Goal: Task Accomplishment & Management: Complete application form

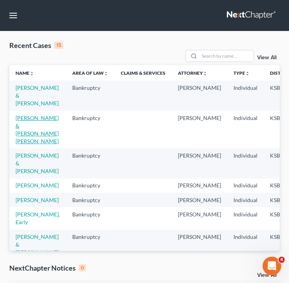
click at [22, 124] on link "Juarez, Miguel & Marin Fernandez, Irma" at bounding box center [37, 130] width 43 height 30
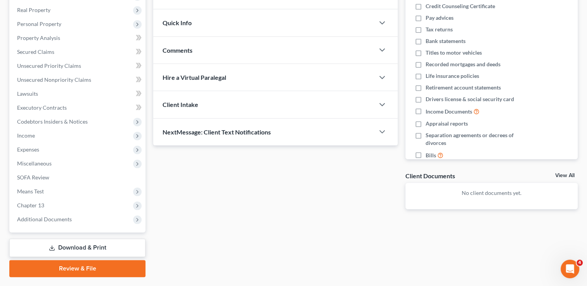
scroll to position [139, 0]
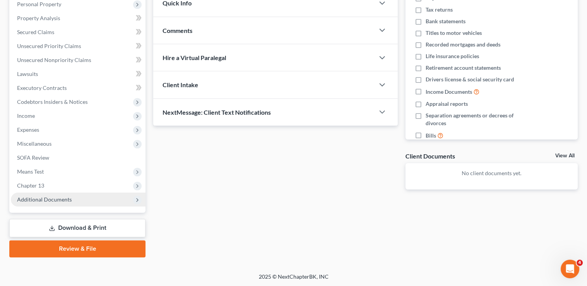
click at [45, 197] on span "Additional Documents" at bounding box center [44, 199] width 55 height 7
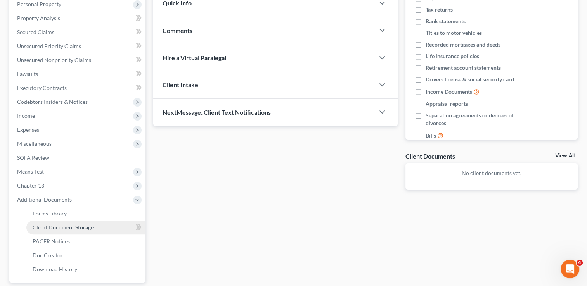
click at [59, 229] on span "Client Document Storage" at bounding box center [63, 227] width 61 height 7
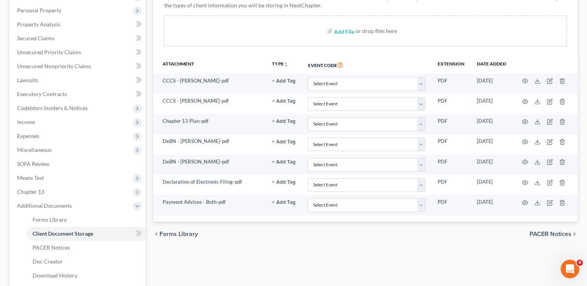
scroll to position [133, 0]
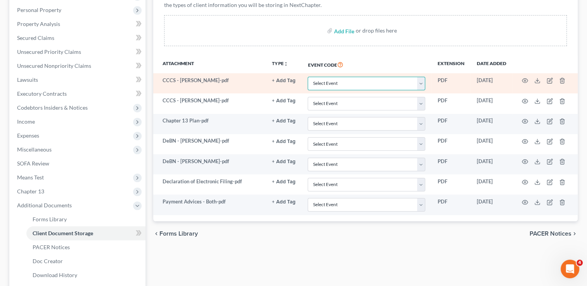
click at [294, 83] on select "Select Event Certificate of Credit Counseling Chapter 13 Plan DeBN Request Form…" at bounding box center [366, 84] width 117 height 14
select select "0"
click at [294, 77] on select "Select Event Certificate of Credit Counseling Chapter 13 Plan DeBN Request Form…" at bounding box center [366, 84] width 117 height 14
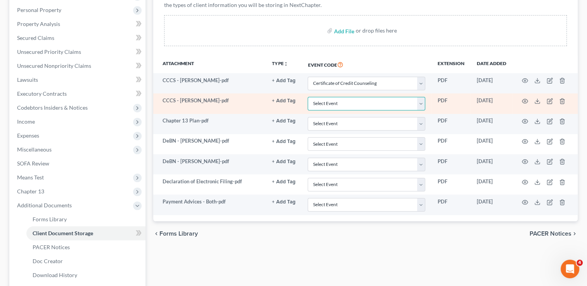
click at [294, 104] on select "Select Event Certificate of Credit Counseling Chapter 13 Plan DeBN Request Form…" at bounding box center [366, 104] width 117 height 14
select select "0"
click at [294, 97] on select "Select Event Certificate of Credit Counseling Chapter 13 Plan DeBN Request Form…" at bounding box center [366, 104] width 117 height 14
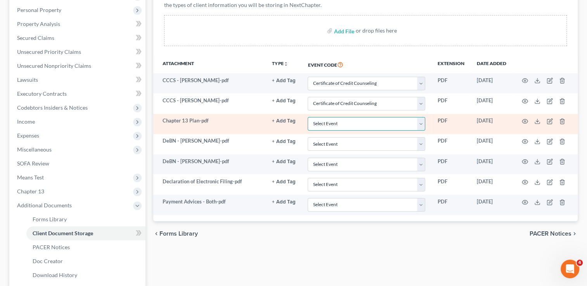
click at [294, 121] on select "Select Event Certificate of Credit Counseling Chapter 13 Plan DeBN Request Form…" at bounding box center [366, 124] width 117 height 14
select select "1"
click at [294, 117] on select "Select Event Certificate of Credit Counseling Chapter 13 Plan DeBN Request Form…" at bounding box center [366, 124] width 117 height 14
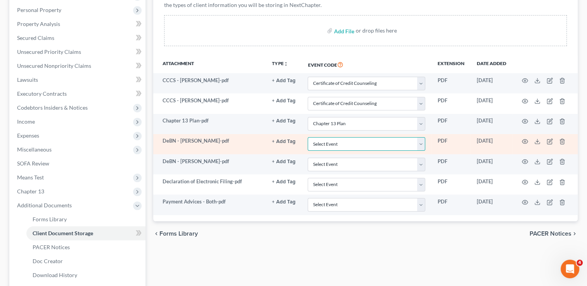
click at [294, 142] on select "Select Event Certificate of Credit Counseling Chapter 13 Plan DeBN Request Form…" at bounding box center [366, 144] width 117 height 14
select select "2"
click at [294, 137] on select "Select Event Certificate of Credit Counseling Chapter 13 Plan DeBN Request Form…" at bounding box center [366, 144] width 117 height 14
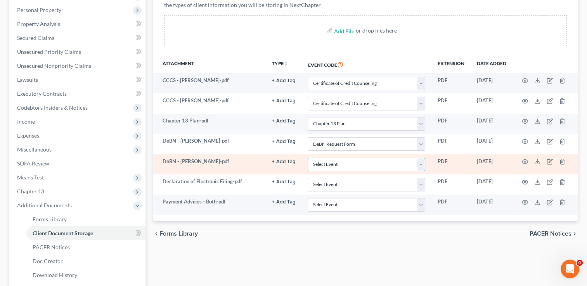
click at [294, 163] on select "Select Event Certificate of Credit Counseling Chapter 13 Plan DeBN Request Form…" at bounding box center [366, 165] width 117 height 14
select select "2"
click at [294, 158] on select "Select Event Certificate of Credit Counseling Chapter 13 Plan DeBN Request Form…" at bounding box center [366, 165] width 117 height 14
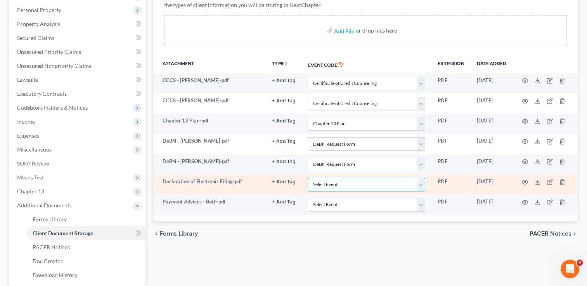
click at [294, 185] on select "Select Event Certificate of Credit Counseling Chapter 13 Plan DeBN Request Form…" at bounding box center [366, 185] width 117 height 14
select select "3"
click at [294, 178] on select "Select Event Certificate of Credit Counseling Chapter 13 Plan DeBN Request Form…" at bounding box center [366, 185] width 117 height 14
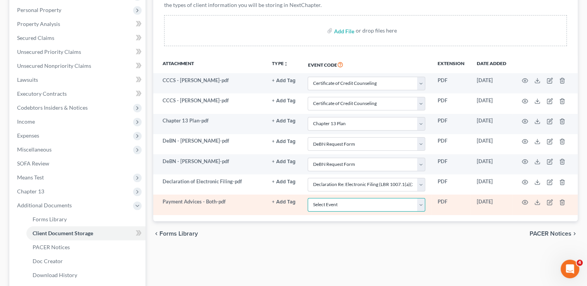
click at [294, 202] on select "Select Event Certificate of Credit Counseling Chapter 13 Plan DeBN Request Form…" at bounding box center [366, 205] width 117 height 14
select select "4"
click at [294, 198] on select "Select Event Certificate of Credit Counseling Chapter 13 Plan DeBN Request Form…" at bounding box center [366, 205] width 117 height 14
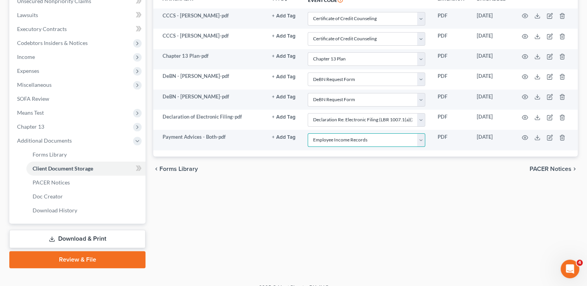
scroll to position [209, 0]
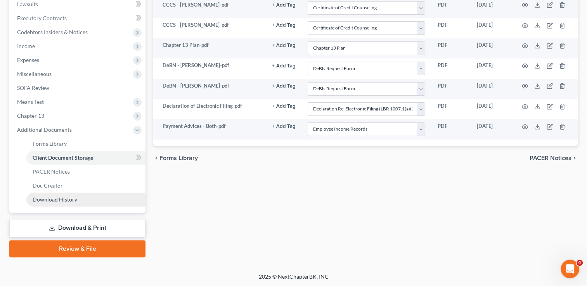
click at [51, 195] on link "Download History" at bounding box center [85, 200] width 119 height 14
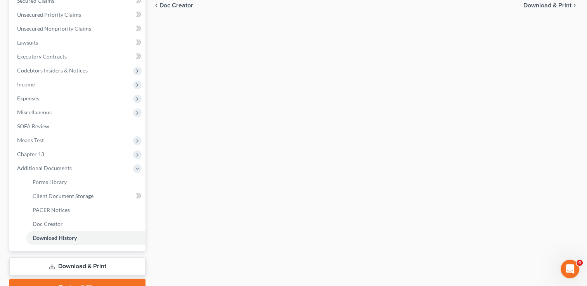
scroll to position [181, 0]
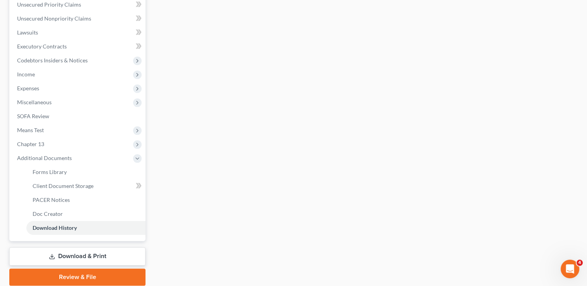
click at [76, 274] on link "Review & File" at bounding box center [77, 277] width 136 height 17
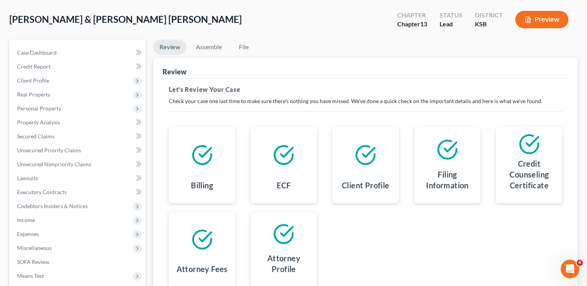
scroll to position [33, 0]
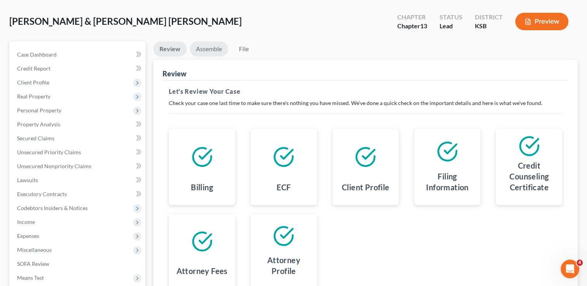
click at [202, 48] on link "Assemble" at bounding box center [209, 48] width 38 height 15
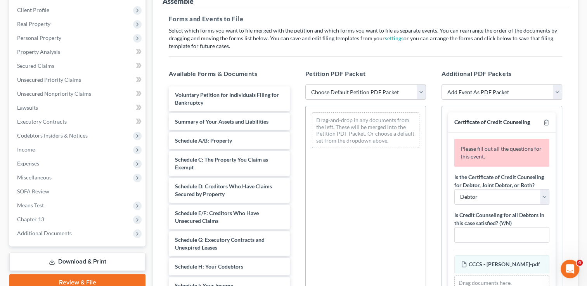
scroll to position [111, 0]
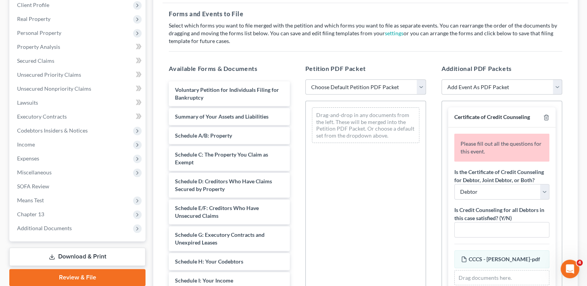
click at [294, 85] on select "Choose Default Petition PDF Packet Complete Bankruptcy Petition (all forms and …" at bounding box center [365, 87] width 121 height 16
select select "0"
click at [294, 79] on select "Choose Default Petition PDF Packet Complete Bankruptcy Petition (all forms and …" at bounding box center [365, 87] width 121 height 16
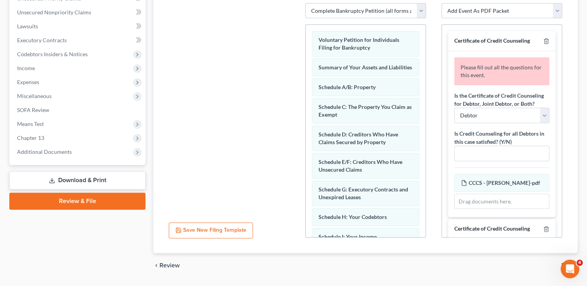
scroll to position [188, 0]
click at [294, 121] on select "Debtor Joint Debtor Debtor and Joint Debtor" at bounding box center [501, 115] width 95 height 16
select select "1"
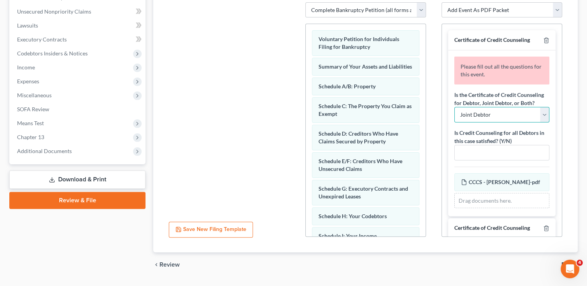
click at [294, 114] on select "Debtor Joint Debtor Debtor and Joint Debtor" at bounding box center [501, 115] width 95 height 16
click at [294, 160] on input "text" at bounding box center [501, 152] width 94 height 15
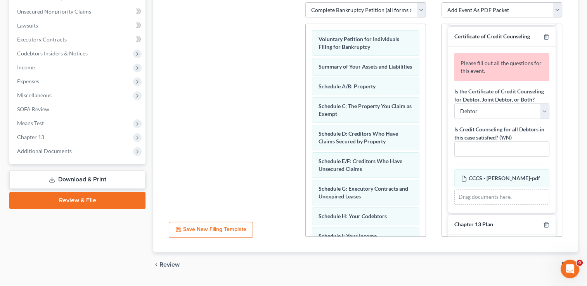
scroll to position [167, 0]
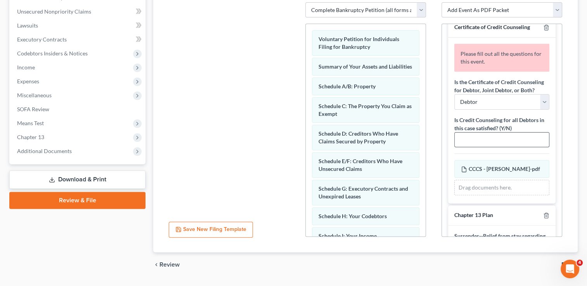
type input "Y"
click at [294, 147] on input "text" at bounding box center [501, 140] width 94 height 15
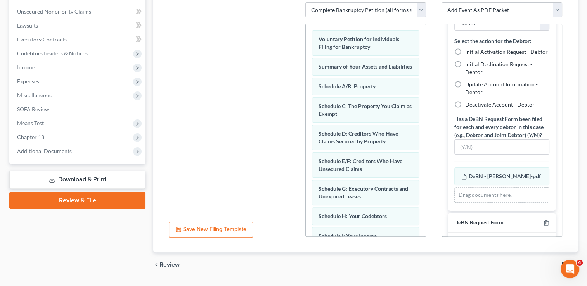
scroll to position [780, 0]
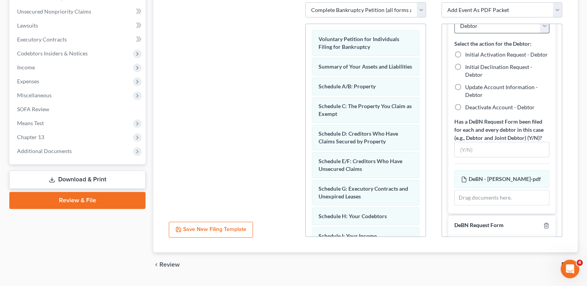
type input "Y"
click at [294, 34] on select "Debtor Joint Debtor Both Debtors" at bounding box center [501, 26] width 95 height 16
select select "1"
click at [294, 34] on select "Debtor Joint Debtor Both Debtors" at bounding box center [501, 26] width 95 height 16
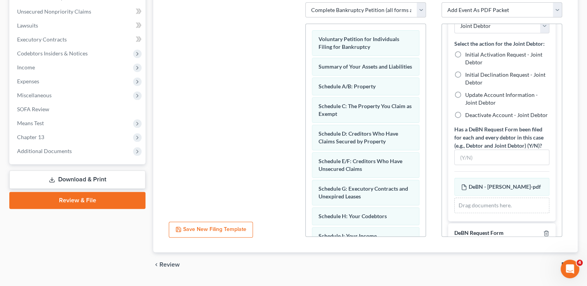
click at [294, 86] on label "Initial Declination Request - Joint Debtor" at bounding box center [507, 79] width 84 height 16
click at [294, 76] on input "Initial Declination Request - Joint Debtor" at bounding box center [470, 73] width 5 height 5
radio input "true"
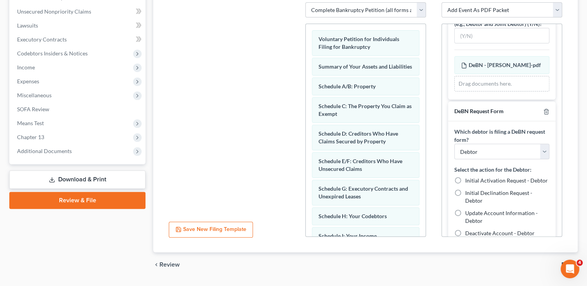
scroll to position [906, 0]
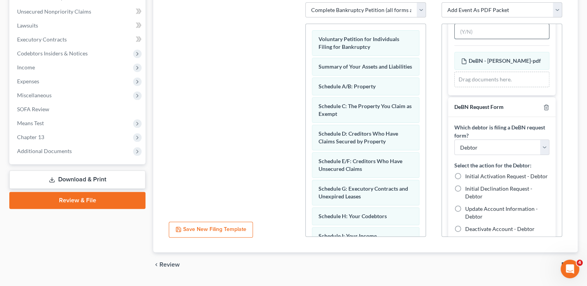
click at [294, 39] on input "text" at bounding box center [501, 31] width 94 height 15
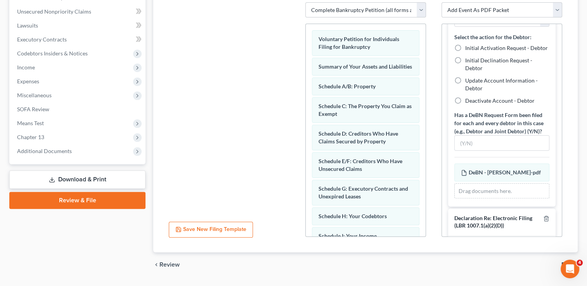
scroll to position [1037, 0]
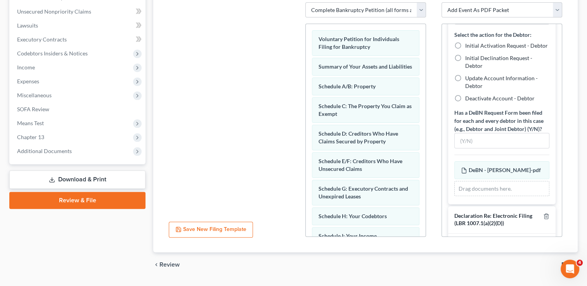
type input "Y"
click at [294, 70] on label "Initial Declination Request - Debtor" at bounding box center [507, 62] width 84 height 16
click at [294, 59] on input "Initial Declination Request - Debtor" at bounding box center [470, 56] width 5 height 5
radio input "true"
click at [294, 148] on input "text" at bounding box center [501, 140] width 94 height 15
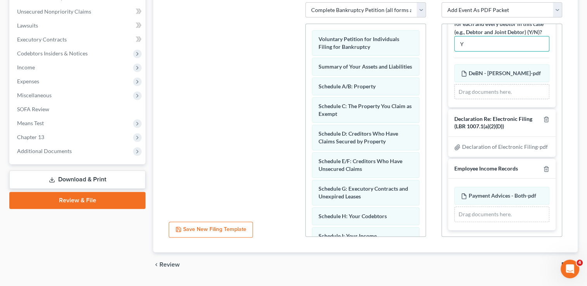
scroll to position [207, 0]
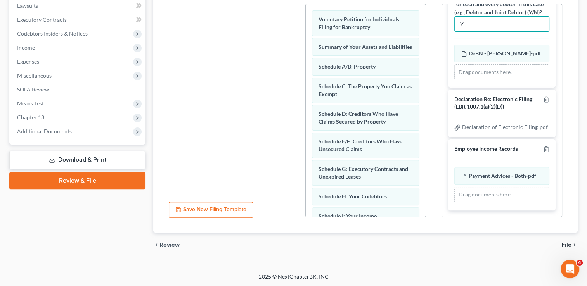
type input "Y"
click at [294, 245] on span "File" at bounding box center [566, 245] width 10 height 6
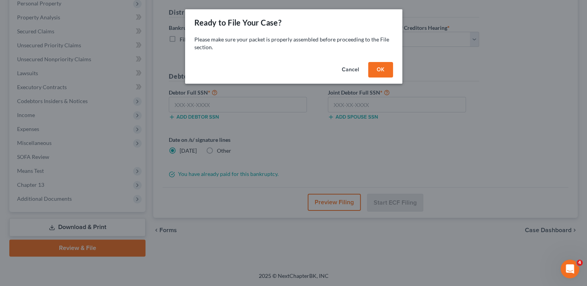
scroll to position [139, 0]
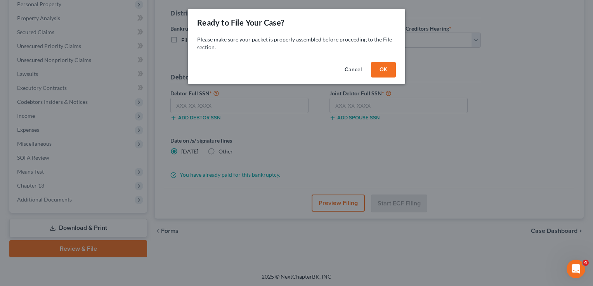
click at [294, 69] on button "OK" at bounding box center [383, 70] width 25 height 16
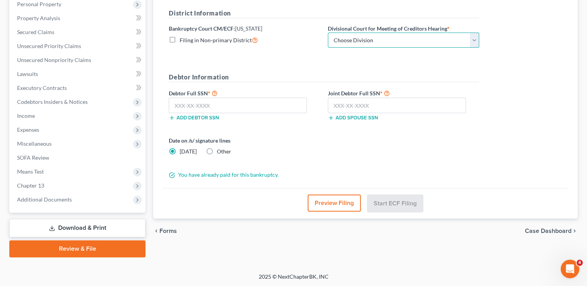
click at [294, 38] on select "Choose Division [US_STATE][GEOGRAPHIC_DATA] [GEOGRAPHIC_DATA] [GEOGRAPHIC_DATA]" at bounding box center [403, 41] width 151 height 16
select select "0"
click at [294, 33] on select "Choose Division [US_STATE][GEOGRAPHIC_DATA] [GEOGRAPHIC_DATA] [GEOGRAPHIC_DATA]" at bounding box center [403, 41] width 151 height 16
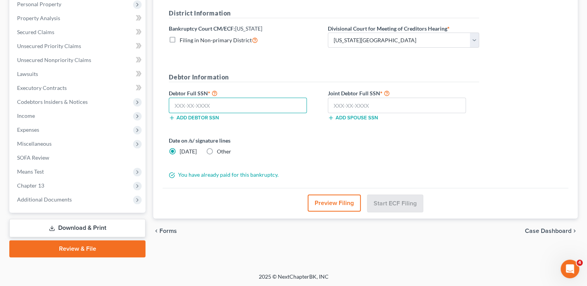
click at [261, 103] on input "text" at bounding box center [238, 106] width 138 height 16
type input "488-84-1815"
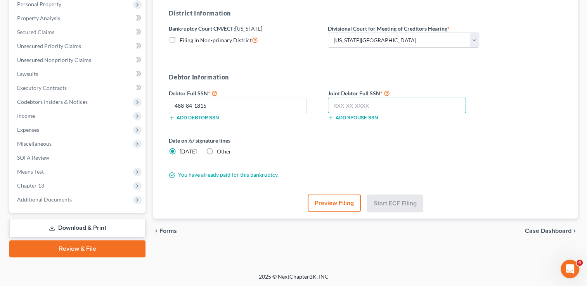
click at [294, 108] on input "text" at bounding box center [397, 106] width 138 height 16
type input "129-47-3312"
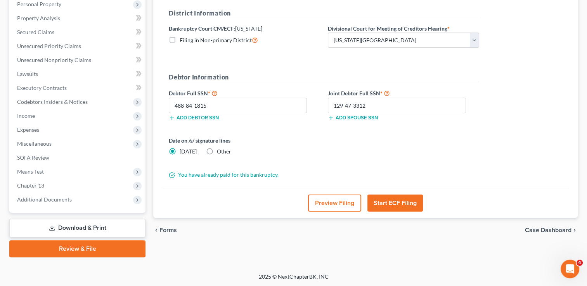
click at [294, 203] on button "Start ECF Filing" at bounding box center [394, 203] width 55 height 17
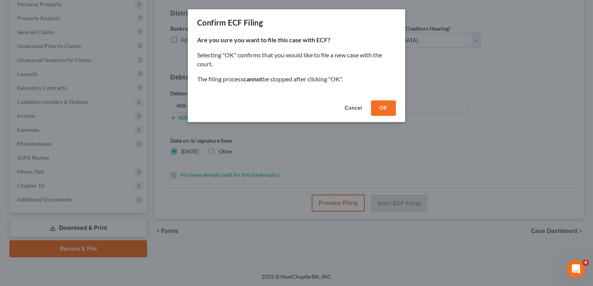
click at [294, 109] on button "OK" at bounding box center [383, 108] width 25 height 16
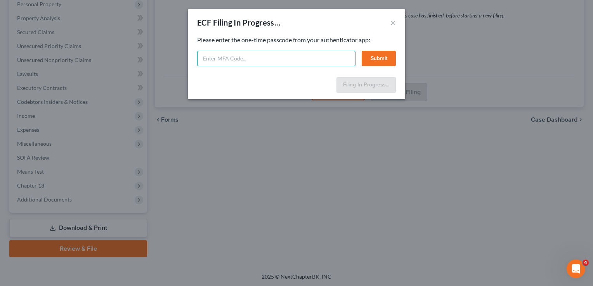
click at [268, 62] on input "text" at bounding box center [276, 59] width 158 height 16
click at [294, 24] on button "×" at bounding box center [392, 22] width 5 height 9
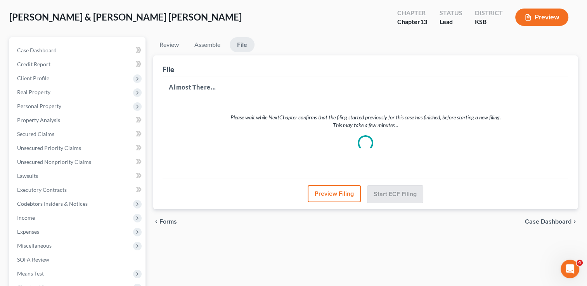
scroll to position [36, 0]
click at [213, 49] on link "Assemble" at bounding box center [207, 45] width 38 height 15
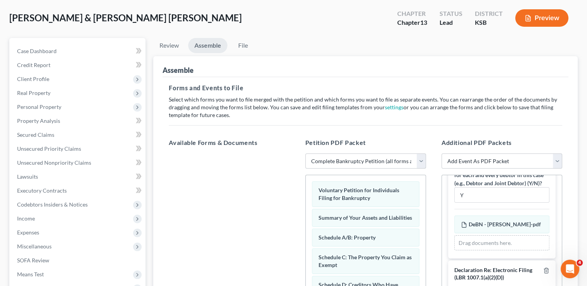
click at [294, 159] on select "Choose Default Petition PDF Packet Complete Bankruptcy Petition (all forms and …" at bounding box center [365, 162] width 121 height 16
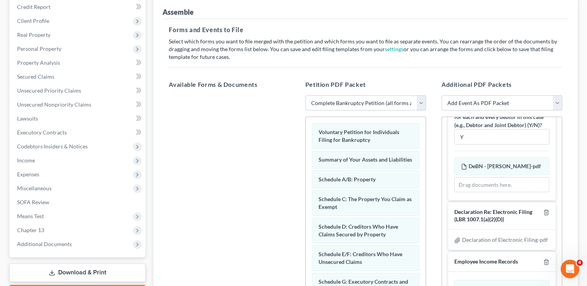
scroll to position [105, 0]
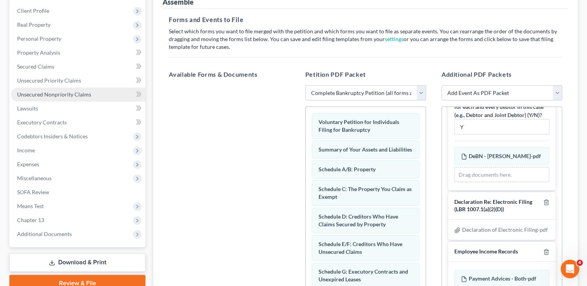
click at [29, 93] on span "Unsecured Nonpriority Claims" at bounding box center [54, 94] width 74 height 7
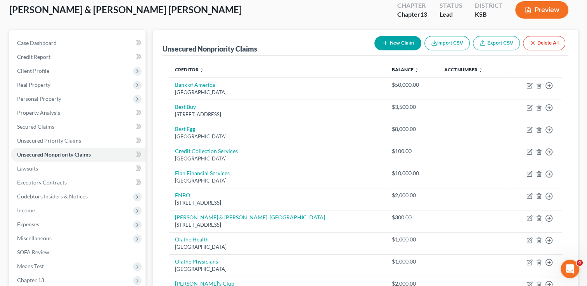
scroll to position [46, 0]
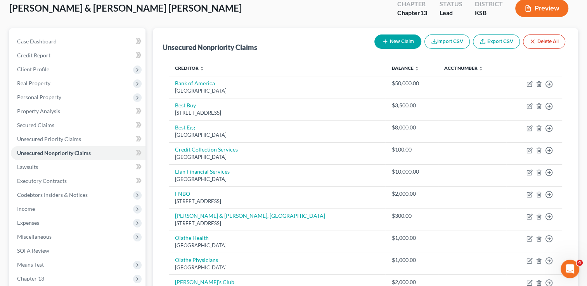
click at [294, 40] on button "New Claim" at bounding box center [397, 42] width 47 height 14
select select "2"
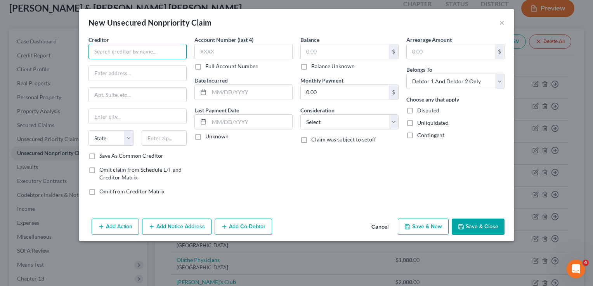
click at [169, 53] on input "text" at bounding box center [137, 52] width 98 height 16
type input "Emergency Medicine Care"
type input "PO Box 716"
type input "66201"
type input "Shawnee Mission"
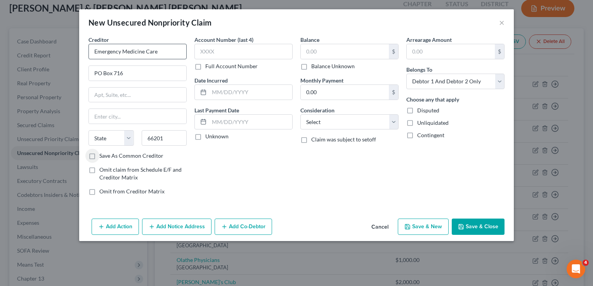
select select "17"
drag, startPoint x: 151, startPoint y: 118, endPoint x: 69, endPoint y: 118, distance: 81.4
click at [69, 118] on div "New Unsecured Nonpriority Claim × Creditor * Emergency Medicine Care PO Box 716…" at bounding box center [296, 143] width 593 height 286
type input "Overland Park"
click at [294, 226] on button "Save & Close" at bounding box center [477, 227] width 53 height 16
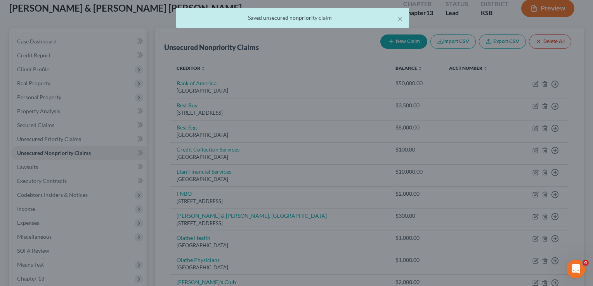
type input "1,000.00"
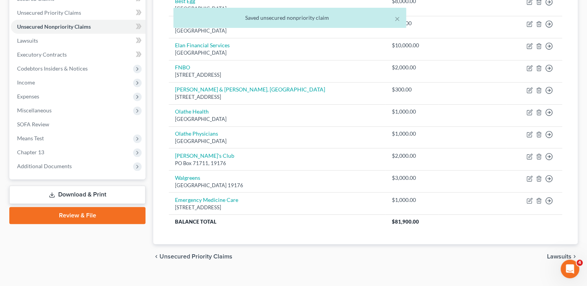
scroll to position [183, 0]
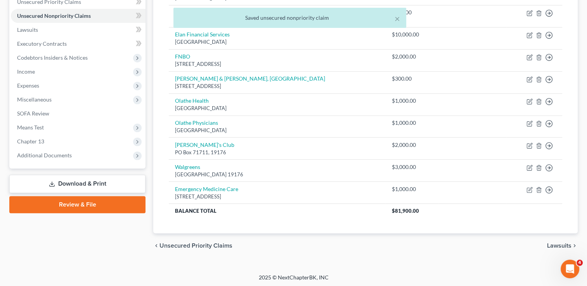
click at [64, 203] on link "Review & File" at bounding box center [77, 204] width 136 height 17
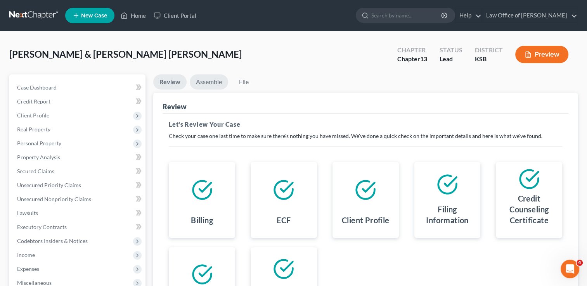
click at [214, 84] on link "Assemble" at bounding box center [209, 81] width 38 height 15
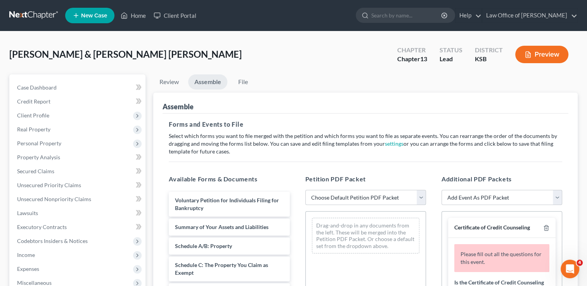
click at [294, 195] on select "Choose Default Petition PDF Packet Complete Bankruptcy Petition (all forms and …" at bounding box center [365, 198] width 121 height 16
select select "0"
click at [294, 190] on select "Choose Default Petition PDF Packet Complete Bankruptcy Petition (all forms and …" at bounding box center [365, 198] width 121 height 16
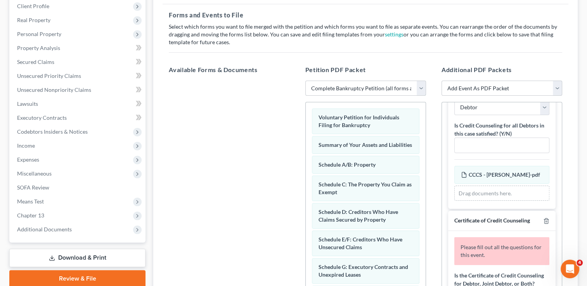
scroll to position [90, 0]
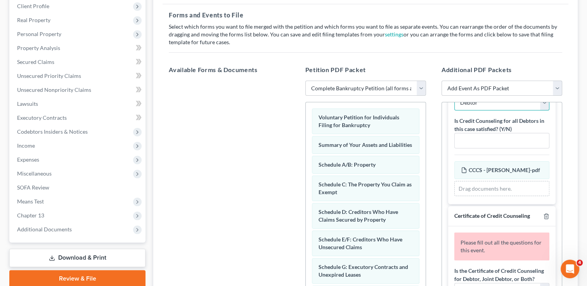
click at [294, 108] on select "Debtor Joint Debtor Debtor and Joint Debtor" at bounding box center [501, 103] width 95 height 16
select select "1"
click at [294, 102] on select "Debtor Joint Debtor Debtor and Joint Debtor" at bounding box center [501, 103] width 95 height 16
click at [294, 148] on input "text" at bounding box center [501, 140] width 94 height 15
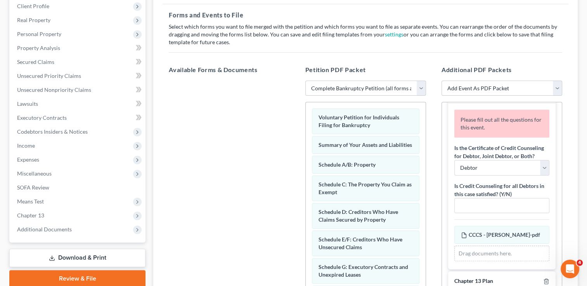
scroll to position [184, 0]
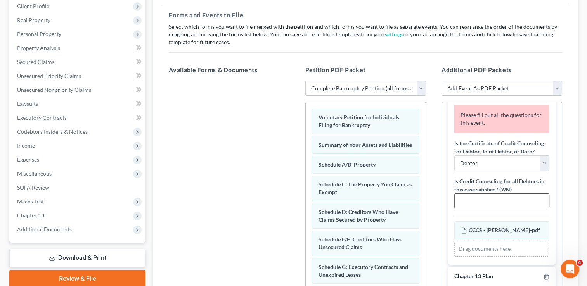
type input "Y"
click at [294, 209] on input "text" at bounding box center [501, 201] width 94 height 15
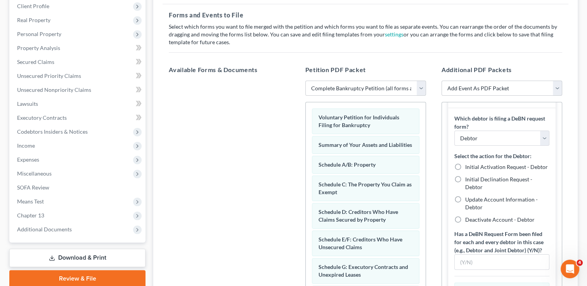
scroll to position [751, 0]
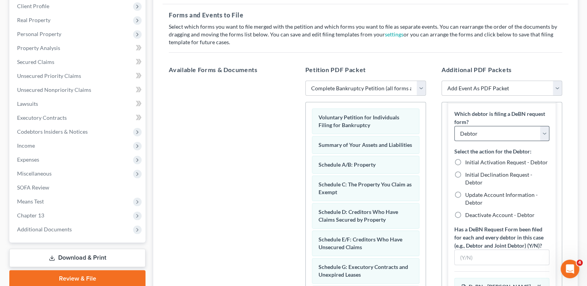
type input "Y"
click at [294, 142] on select "Debtor Joint Debtor Both Debtors" at bounding box center [501, 134] width 95 height 16
select select "1"
click at [294, 142] on select "Debtor Joint Debtor Both Debtors" at bounding box center [501, 134] width 95 height 16
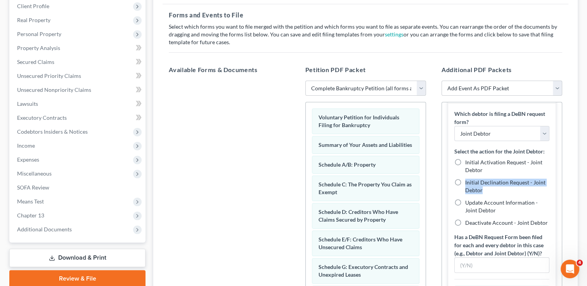
click at [294, 194] on label "Initial Declination Request - Joint Debtor" at bounding box center [507, 187] width 84 height 16
click at [294, 184] on input "Initial Declination Request - Joint Debtor" at bounding box center [470, 181] width 5 height 5
radio input "true"
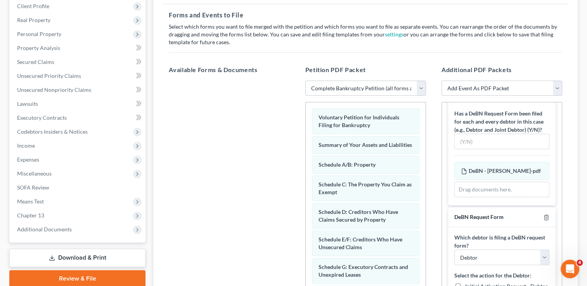
scroll to position [909, 0]
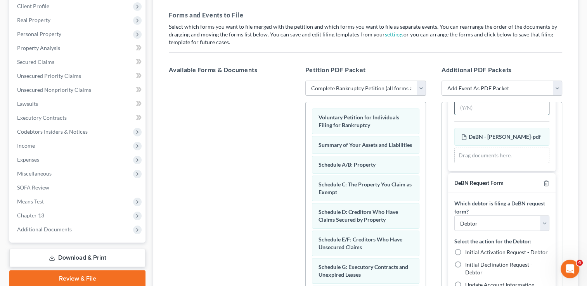
click at [294, 115] on input "text" at bounding box center [501, 107] width 94 height 15
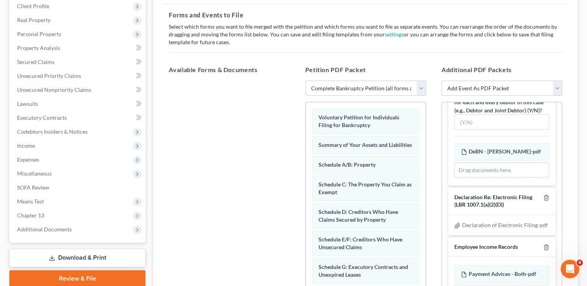
scroll to position [1165, 0]
type input "Y"
click at [294, 130] on input "text" at bounding box center [501, 122] width 94 height 15
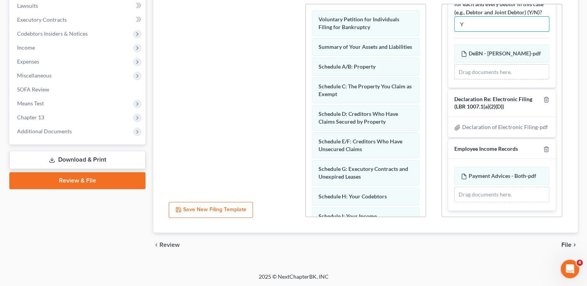
scroll to position [1210, 0]
type input "Y"
click at [294, 244] on span "File" at bounding box center [566, 245] width 10 height 6
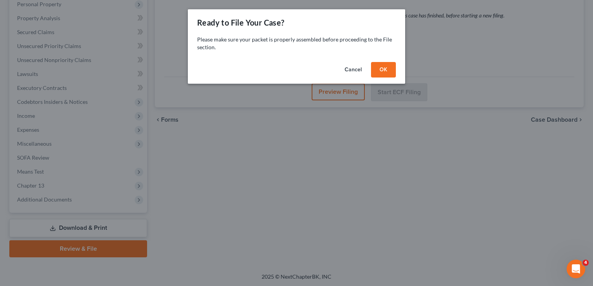
drag, startPoint x: 388, startPoint y: 69, endPoint x: 402, endPoint y: 91, distance: 25.8
click at [294, 69] on button "OK" at bounding box center [383, 70] width 25 height 16
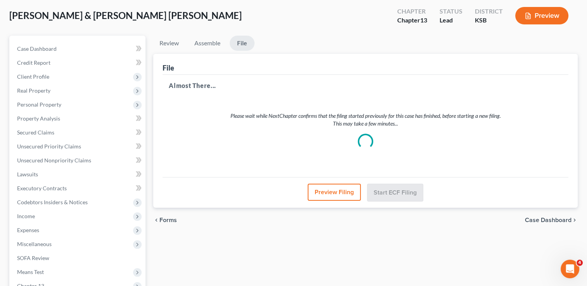
scroll to position [38, 0]
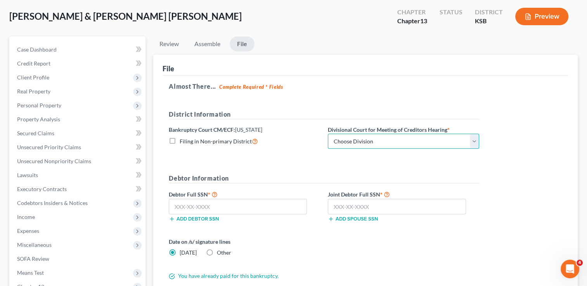
click at [294, 140] on select "Choose Division [US_STATE][GEOGRAPHIC_DATA] [GEOGRAPHIC_DATA] [GEOGRAPHIC_DATA]" at bounding box center [403, 142] width 151 height 16
select select "0"
click at [294, 134] on select "Choose Division [US_STATE][GEOGRAPHIC_DATA] [GEOGRAPHIC_DATA] [GEOGRAPHIC_DATA]" at bounding box center [403, 142] width 151 height 16
click at [228, 211] on input "text" at bounding box center [238, 207] width 138 height 16
click at [227, 210] on input "text" at bounding box center [238, 207] width 138 height 16
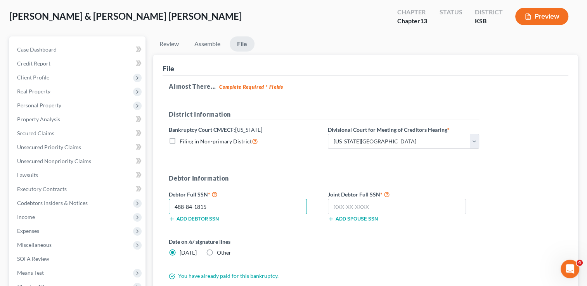
type input "488-84-1815"
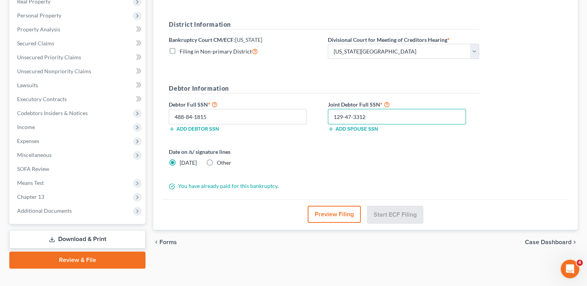
scroll to position [133, 0]
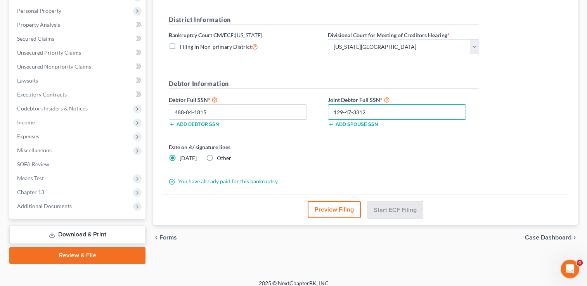
type input "129-47-3312"
click at [180, 159] on label "[DATE]" at bounding box center [188, 158] width 17 height 8
click at [183, 159] on input "[DATE]" at bounding box center [185, 156] width 5 height 5
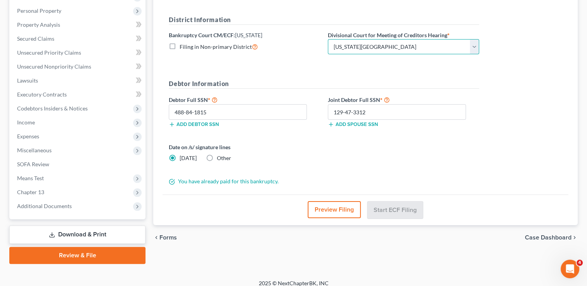
click at [294, 44] on select "Choose Division [US_STATE][GEOGRAPHIC_DATA] [GEOGRAPHIC_DATA] [GEOGRAPHIC_DATA]" at bounding box center [403, 47] width 151 height 16
click at [294, 39] on select "Choose Division [US_STATE][GEOGRAPHIC_DATA] [GEOGRAPHIC_DATA] [GEOGRAPHIC_DATA]" at bounding box center [403, 47] width 151 height 16
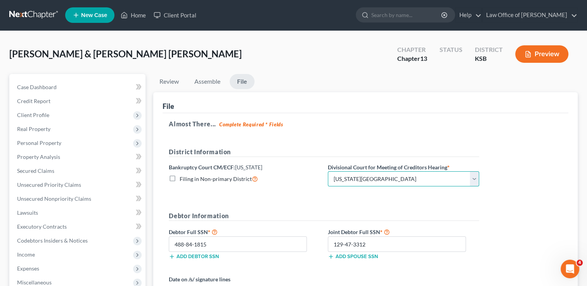
scroll to position [0, 0]
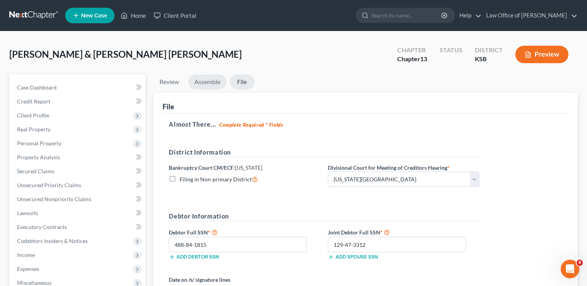
click at [207, 81] on link "Assemble" at bounding box center [207, 81] width 38 height 15
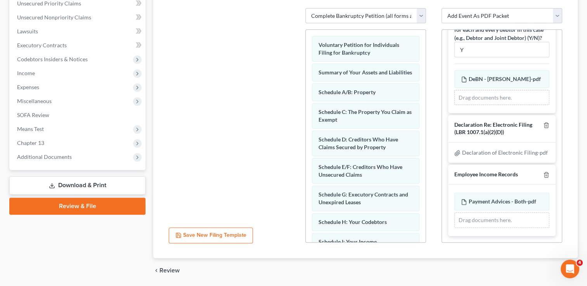
scroll to position [207, 0]
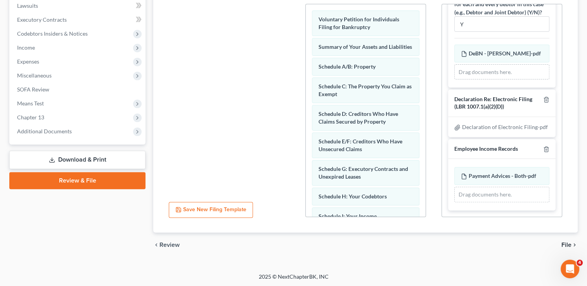
click at [294, 242] on span "File" at bounding box center [566, 245] width 10 height 6
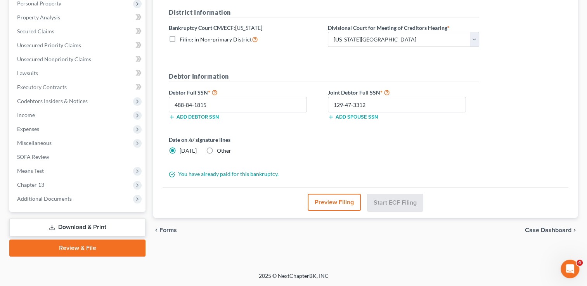
scroll to position [139, 0]
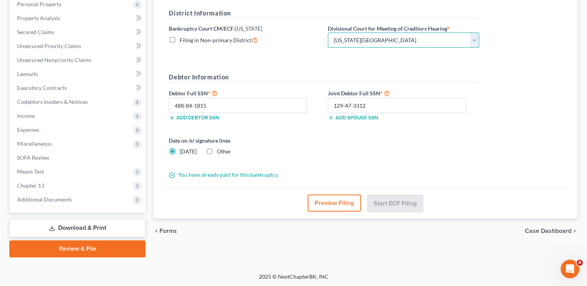
click at [294, 38] on select "Choose Division [US_STATE][GEOGRAPHIC_DATA] [GEOGRAPHIC_DATA] [GEOGRAPHIC_DATA]" at bounding box center [403, 41] width 151 height 16
click at [294, 33] on select "Choose Division [US_STATE][GEOGRAPHIC_DATA] [GEOGRAPHIC_DATA] [GEOGRAPHIC_DATA]" at bounding box center [403, 41] width 151 height 16
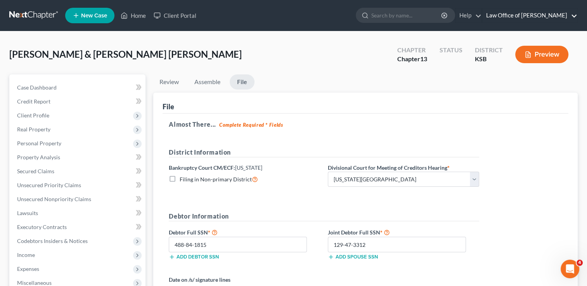
click at [294, 15] on link "Law Office of [PERSON_NAME]" at bounding box center [529, 16] width 95 height 14
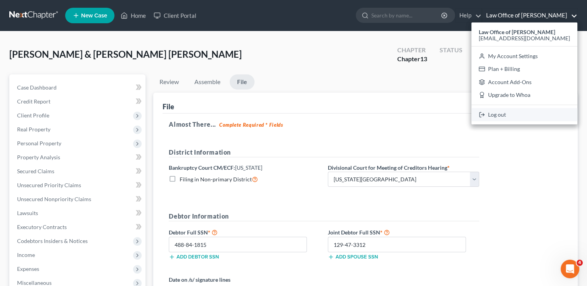
click at [294, 111] on link "Log out" at bounding box center [524, 114] width 106 height 13
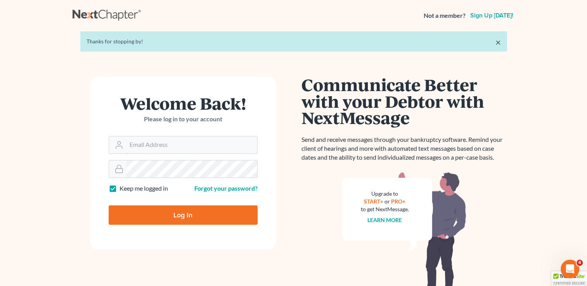
type input "[EMAIL_ADDRESS][DOMAIN_NAME]"
click at [174, 216] on input "Log In" at bounding box center [183, 215] width 149 height 19
type input "Thinking..."
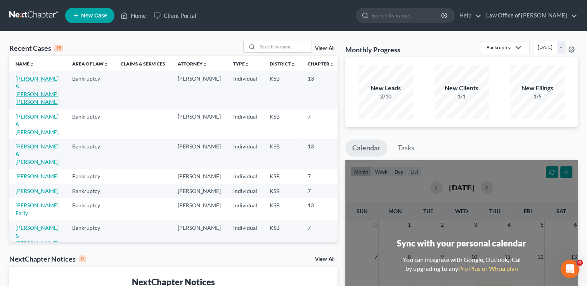
click at [21, 85] on link "[PERSON_NAME] & [PERSON_NAME] [PERSON_NAME]" at bounding box center [37, 90] width 43 height 30
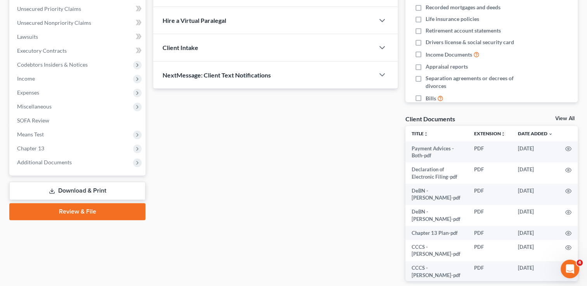
scroll to position [192, 0]
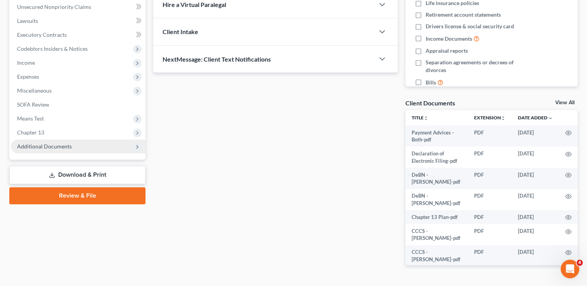
click at [58, 149] on span "Additional Documents" at bounding box center [44, 146] width 55 height 7
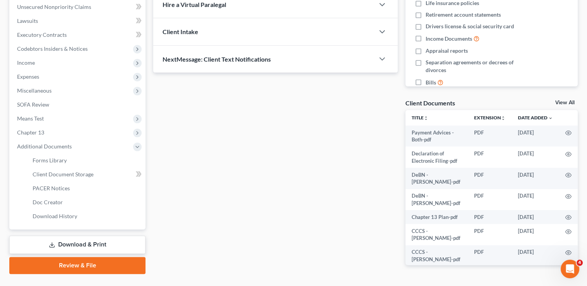
click at [76, 268] on link "Review & File" at bounding box center [77, 265] width 136 height 17
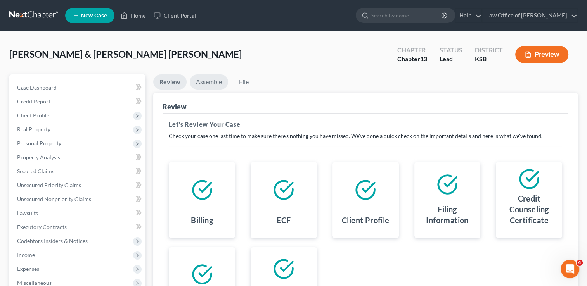
click at [205, 85] on link "Assemble" at bounding box center [209, 81] width 38 height 15
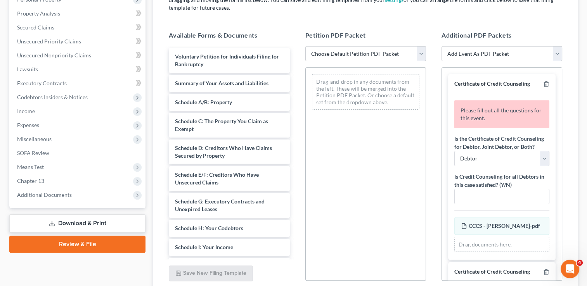
scroll to position [154, 0]
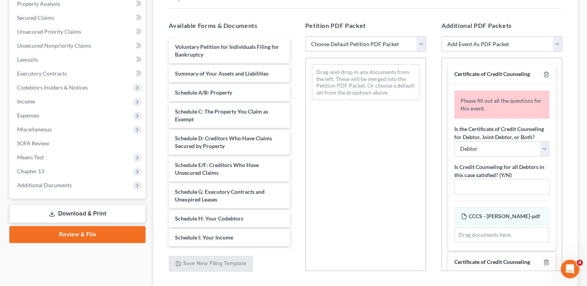
click at [422, 41] on select "Choose Default Petition PDF Packet Complete Bankruptcy Petition (all forms and …" at bounding box center [365, 44] width 121 height 16
select select "0"
click at [305, 36] on select "Choose Default Petition PDF Packet Complete Bankruptcy Petition (all forms and …" at bounding box center [365, 44] width 121 height 16
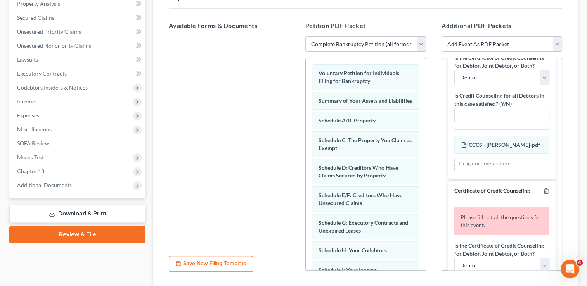
scroll to position [76, 0]
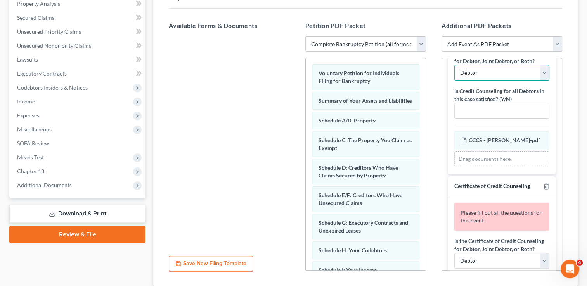
click at [511, 80] on select "Debtor Joint Debtor Debtor and Joint Debtor" at bounding box center [501, 73] width 95 height 16
select select "1"
click at [454, 72] on select "Debtor Joint Debtor Debtor and Joint Debtor" at bounding box center [501, 73] width 95 height 16
click at [478, 118] on input "text" at bounding box center [501, 111] width 94 height 15
type input "Y"
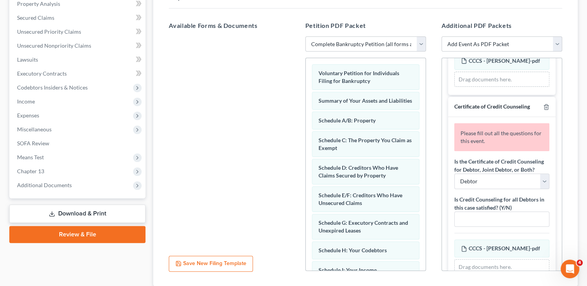
scroll to position [35, 0]
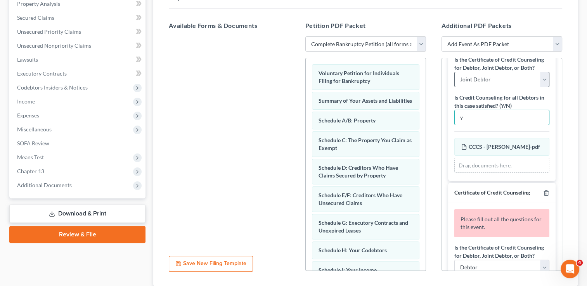
type input "y"
click at [498, 87] on select "Debtor Joint Debtor Debtor and Joint Debtor" at bounding box center [501, 80] width 95 height 16
click at [454, 79] on select "Debtor Joint Debtor Debtor and Joint Debtor" at bounding box center [501, 80] width 95 height 16
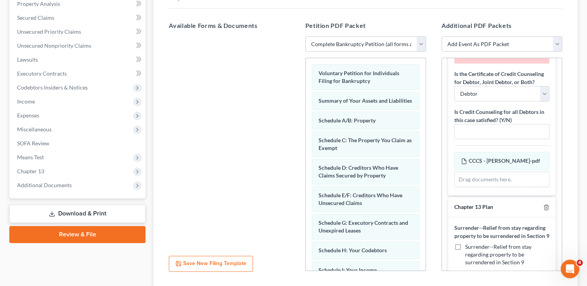
scroll to position [214, 0]
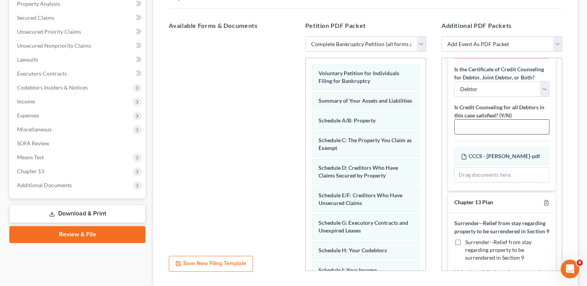
click at [484, 135] on input "text" at bounding box center [501, 127] width 94 height 15
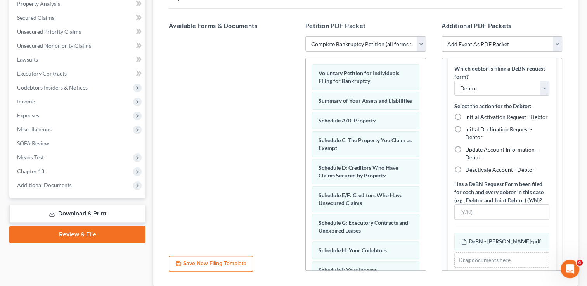
scroll to position [772, 0]
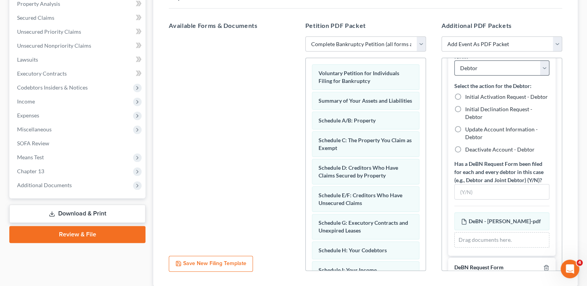
type input "y"
click at [492, 76] on select "Debtor Joint Debtor Both Debtors" at bounding box center [501, 68] width 95 height 16
select select "1"
click at [454, 76] on select "Debtor Joint Debtor Both Debtors" at bounding box center [501, 68] width 95 height 16
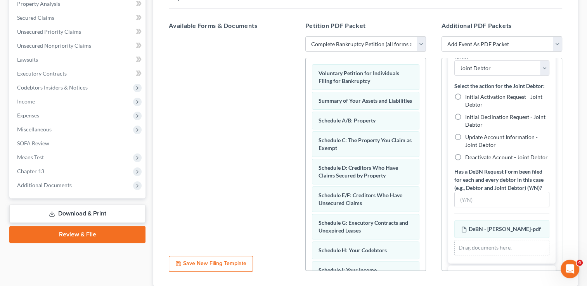
click at [465, 129] on label "Initial Declination Request - Joint Debtor" at bounding box center [507, 121] width 84 height 16
click at [468, 118] on input "Initial Declination Request - Joint Debtor" at bounding box center [470, 115] width 5 height 5
radio input "true"
click at [472, 207] on input "text" at bounding box center [501, 199] width 94 height 15
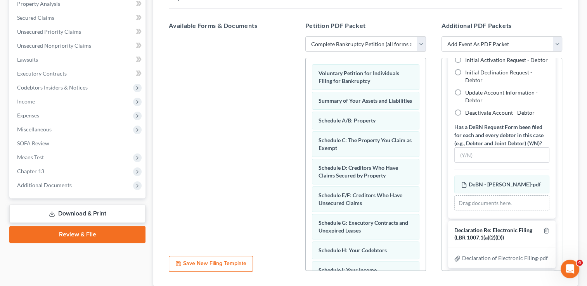
scroll to position [1064, 0]
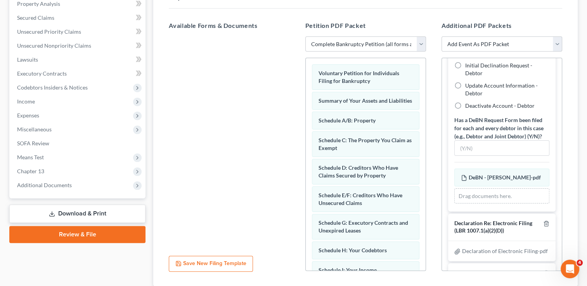
type input "y"
click at [465, 77] on label "Initial Declination Request - Debtor" at bounding box center [507, 70] width 84 height 16
click at [468, 67] on input "Initial Declination Request - Debtor" at bounding box center [470, 64] width 5 height 5
radio input "true"
click at [471, 156] on input "text" at bounding box center [501, 148] width 94 height 15
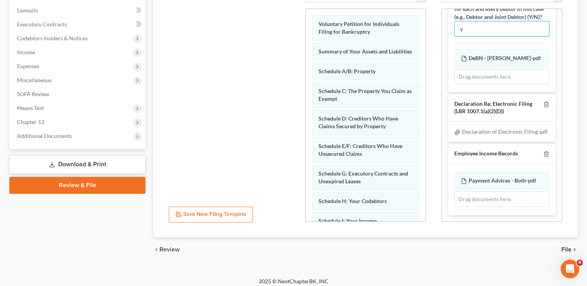
scroll to position [207, 0]
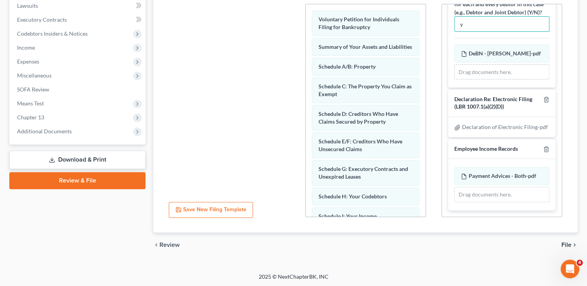
type input "y"
click at [564, 245] on span "File" at bounding box center [566, 245] width 10 height 6
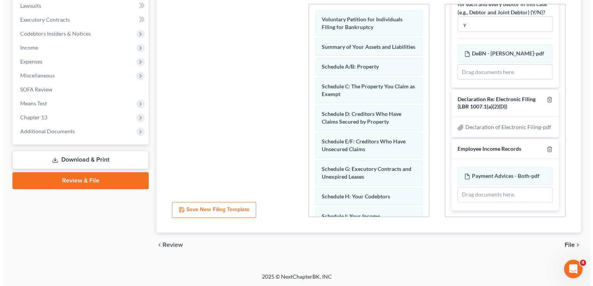
scroll to position [139, 0]
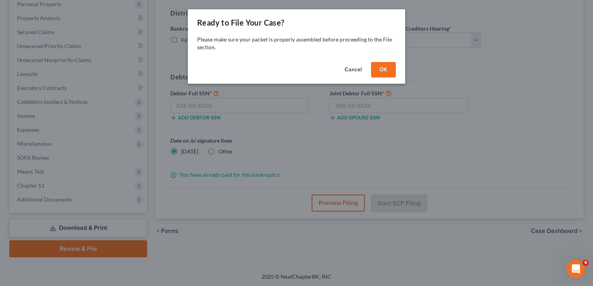
click at [386, 68] on button "OK" at bounding box center [383, 70] width 25 height 16
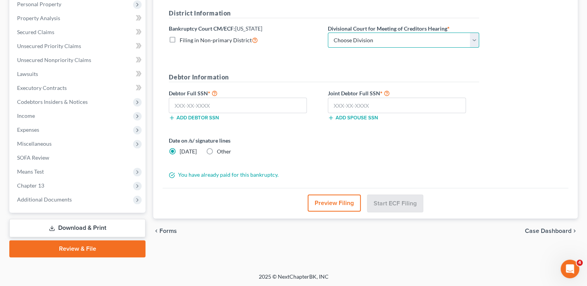
click at [392, 40] on select "Choose Division [US_STATE][GEOGRAPHIC_DATA] [GEOGRAPHIC_DATA] [GEOGRAPHIC_DATA]" at bounding box center [403, 41] width 151 height 16
select select "0"
click at [328, 33] on select "Choose Division [US_STATE][GEOGRAPHIC_DATA] [GEOGRAPHIC_DATA] [GEOGRAPHIC_DATA]" at bounding box center [403, 41] width 151 height 16
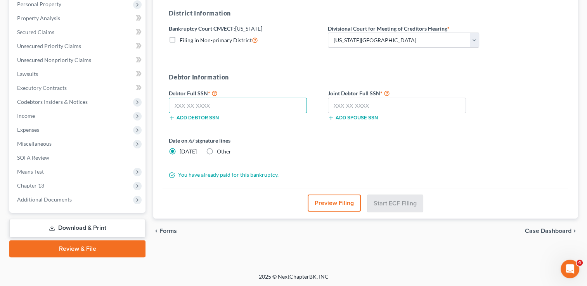
click at [256, 102] on input "text" at bounding box center [238, 106] width 138 height 16
type input "488-84-1815"
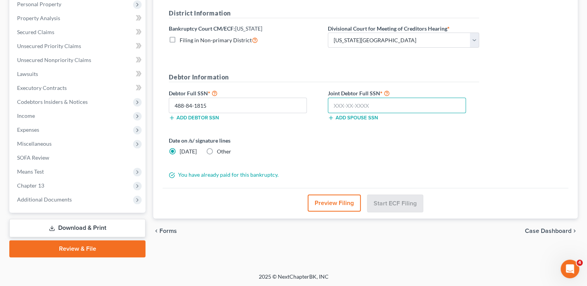
click at [382, 100] on input "text" at bounding box center [397, 106] width 138 height 16
type input "129-47-3312"
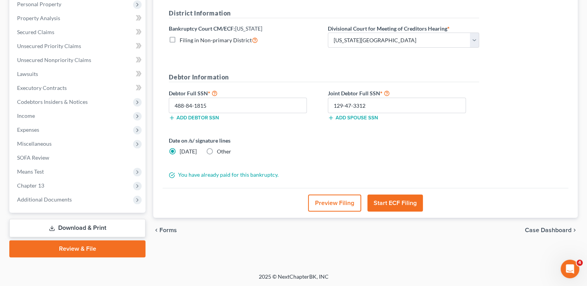
click at [400, 205] on button "Start ECF Filing" at bounding box center [394, 203] width 55 height 17
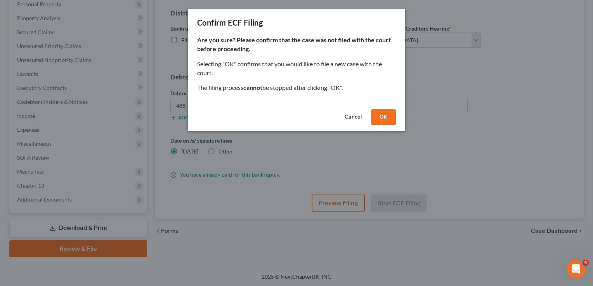
click at [388, 114] on button "OK" at bounding box center [383, 117] width 25 height 16
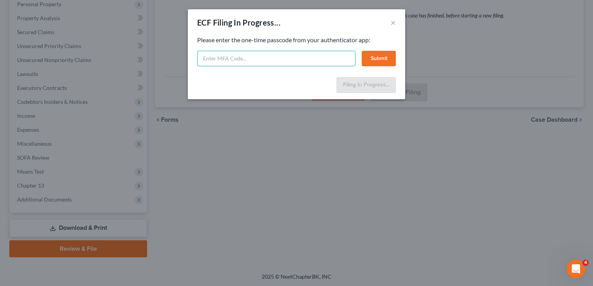
click at [271, 60] on input "text" at bounding box center [276, 59] width 158 height 16
type input "609922"
click at [384, 57] on button "Submit" at bounding box center [378, 59] width 34 height 16
